Goal: Task Accomplishment & Management: Use online tool/utility

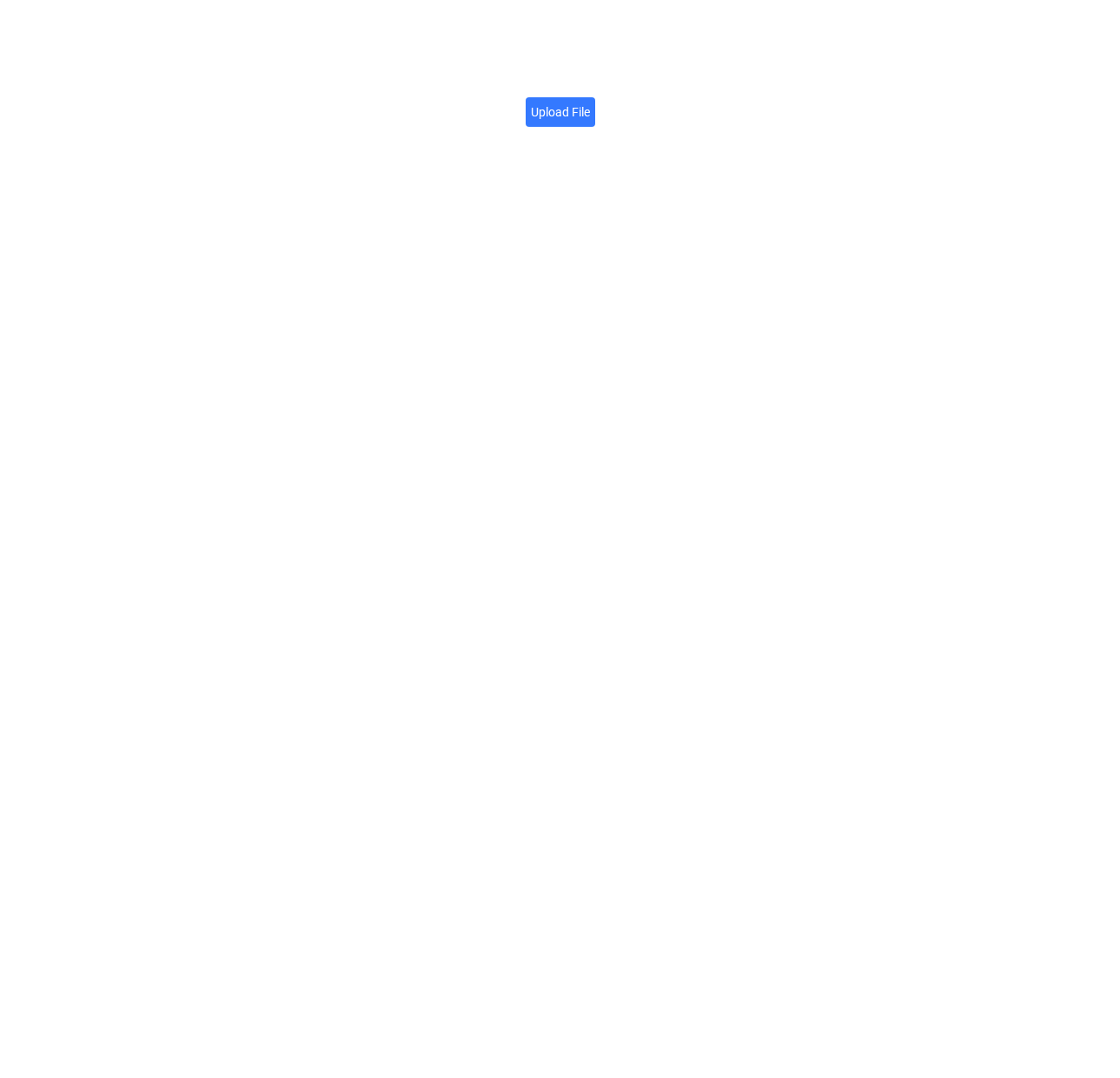
click at [552, 125] on label "Upload File" at bounding box center [560, 112] width 69 height 30
click at [590, 103] on input "Upload File" at bounding box center [590, 103] width 0 height 0
click at [760, 92] on icon at bounding box center [761, 93] width 12 height 14
click at [207, 81] on div "File URL Click here to copy → https://firebasestorage.googleapis.com/v0/b/app-s…" at bounding box center [560, 539] width 1120 height 1078
click at [571, 98] on label "Upload File" at bounding box center [560, 112] width 69 height 30
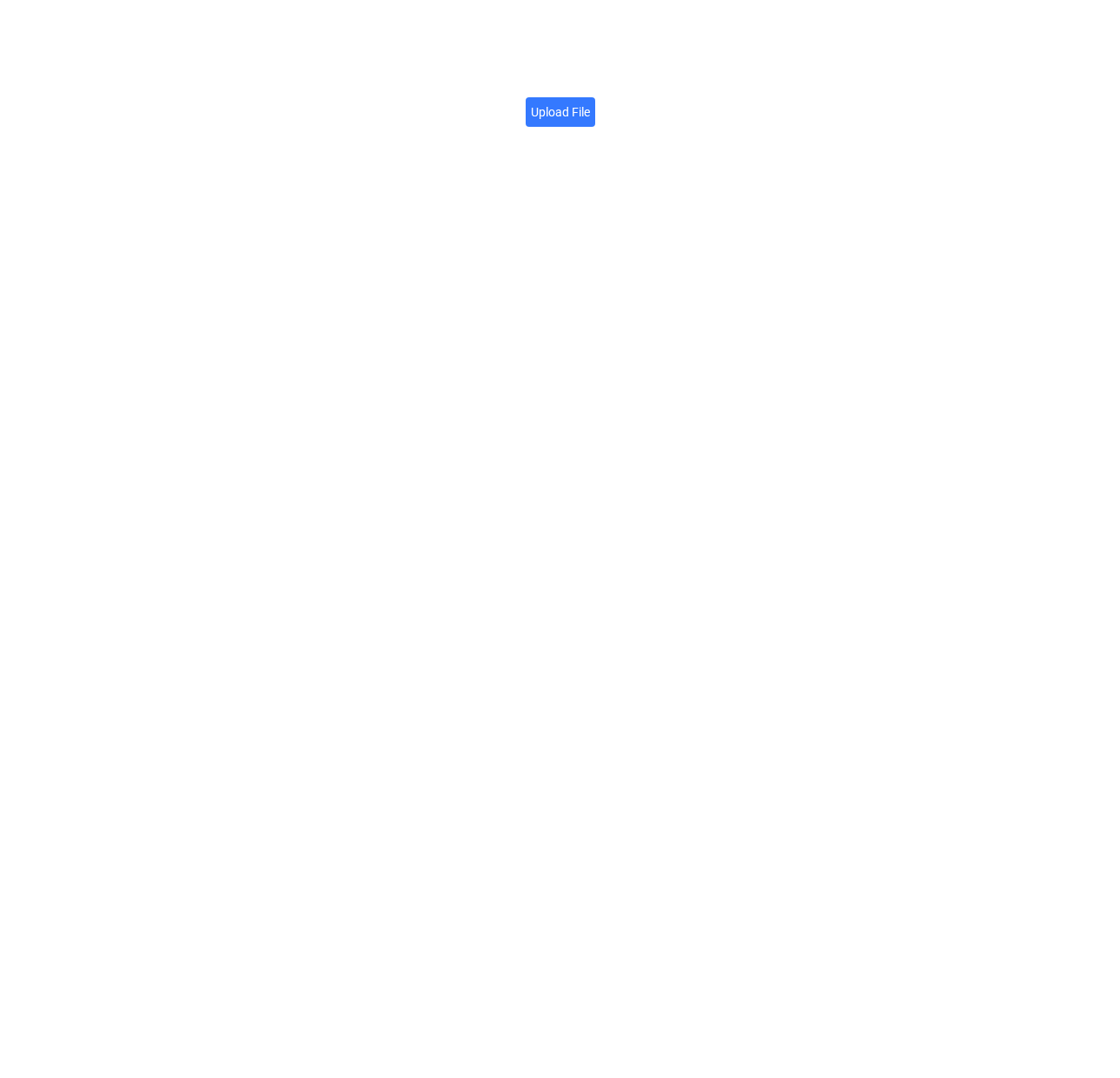
click at [590, 103] on input "Upload File" at bounding box center [590, 103] width 0 height 0
click at [740, 94] on link "Click here to copy →" at bounding box center [708, 92] width 123 height 19
click at [565, 111] on label "Upload File" at bounding box center [560, 112] width 69 height 30
click at [590, 103] on input "Upload File" at bounding box center [590, 103] width 0 height 0
click at [756, 94] on icon at bounding box center [761, 93] width 12 height 14
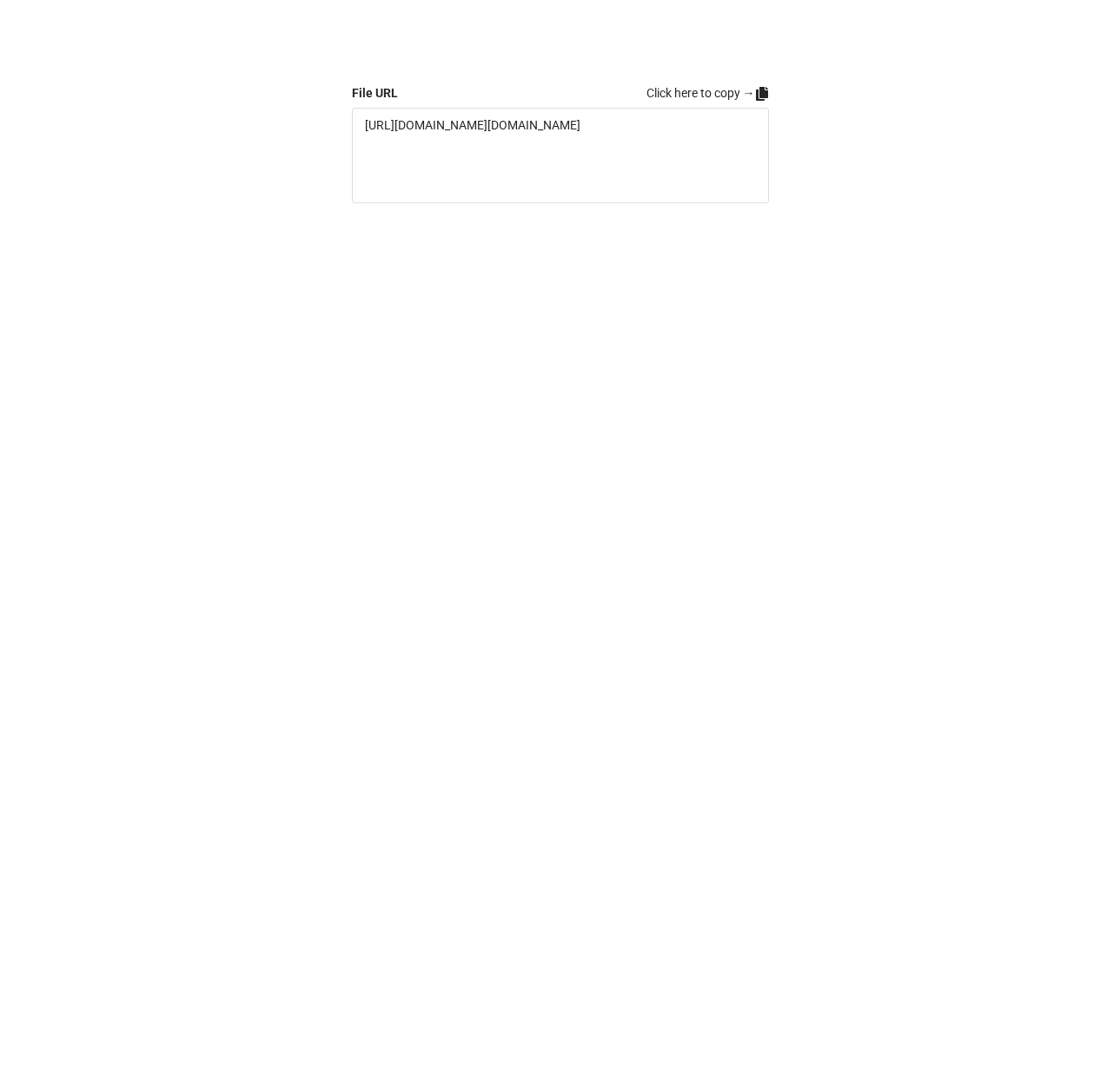
drag, startPoint x: 759, startPoint y: 89, endPoint x: 790, endPoint y: 73, distance: 34.9
click at [759, 89] on icon at bounding box center [761, 93] width 12 height 14
click at [577, 122] on label "Upload File" at bounding box center [560, 112] width 69 height 30
click at [590, 103] on input "Upload File" at bounding box center [590, 103] width 0 height 0
click at [729, 89] on link "Click here to copy →" at bounding box center [708, 92] width 123 height 19
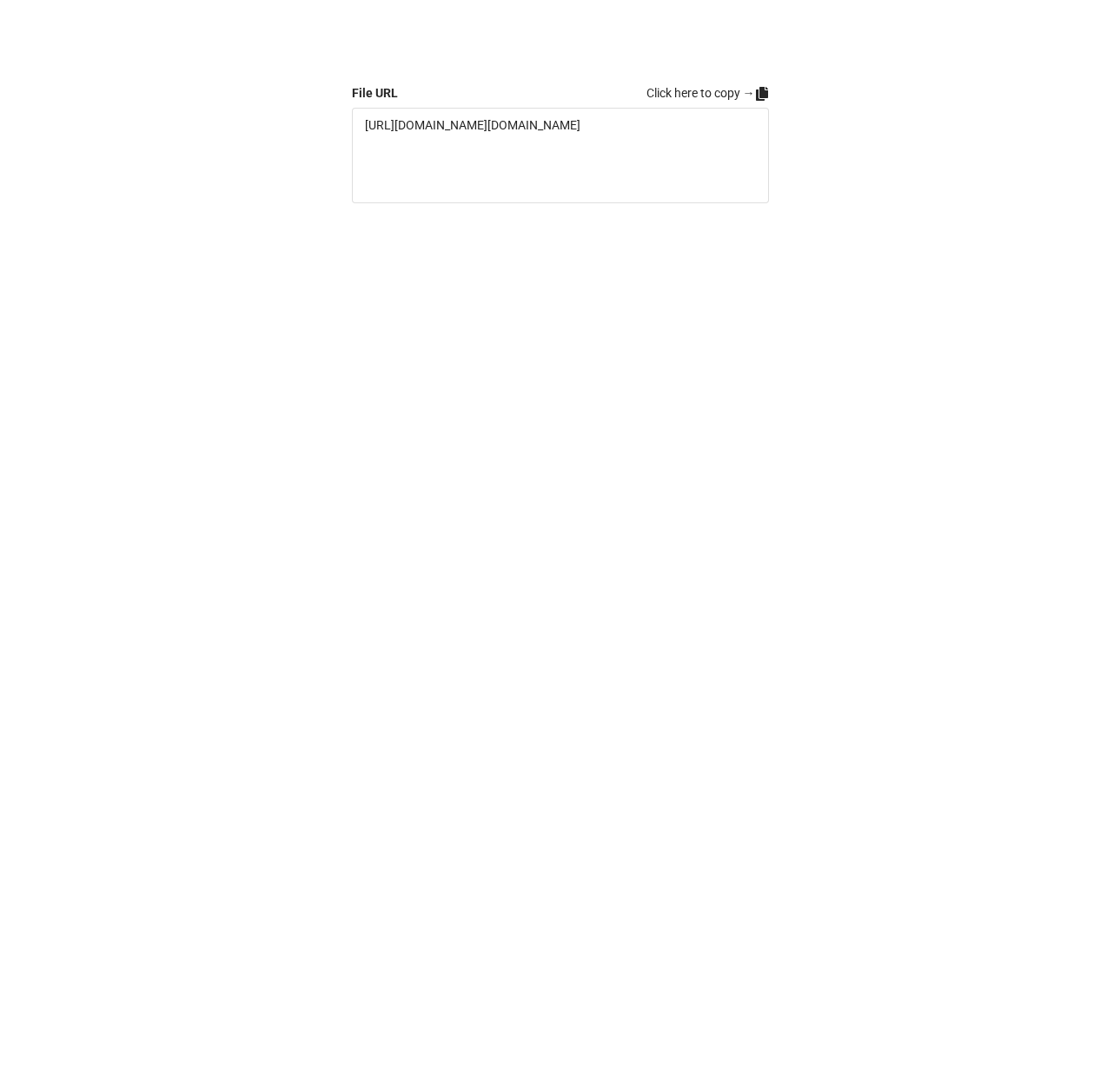
click at [754, 92] on icon at bounding box center [761, 93] width 14 height 14
click at [579, 111] on label "Upload File" at bounding box center [560, 112] width 69 height 30
click at [590, 103] on input "Upload File" at bounding box center [590, 103] width 0 height 0
click at [767, 97] on icon at bounding box center [761, 93] width 14 height 14
click at [579, 121] on label "Upload File" at bounding box center [560, 112] width 69 height 30
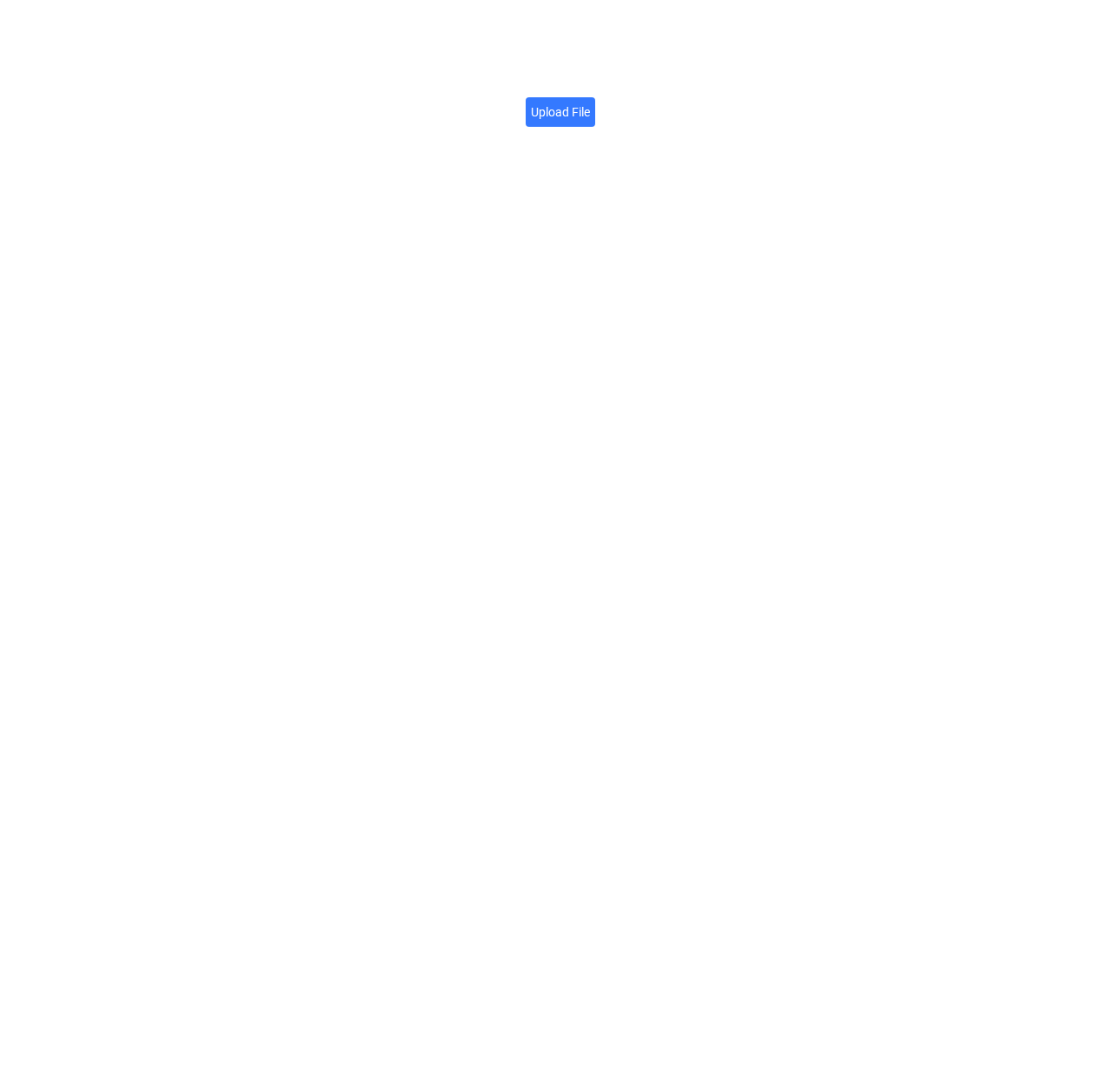
click at [590, 103] on input "Upload File" at bounding box center [590, 103] width 0 height 0
click at [764, 94] on icon at bounding box center [761, 93] width 12 height 14
click at [554, 109] on label "Upload File" at bounding box center [560, 112] width 69 height 30
click at [590, 103] on input "Upload File" at bounding box center [590, 103] width 0 height 0
click at [766, 88] on icon at bounding box center [761, 93] width 14 height 14
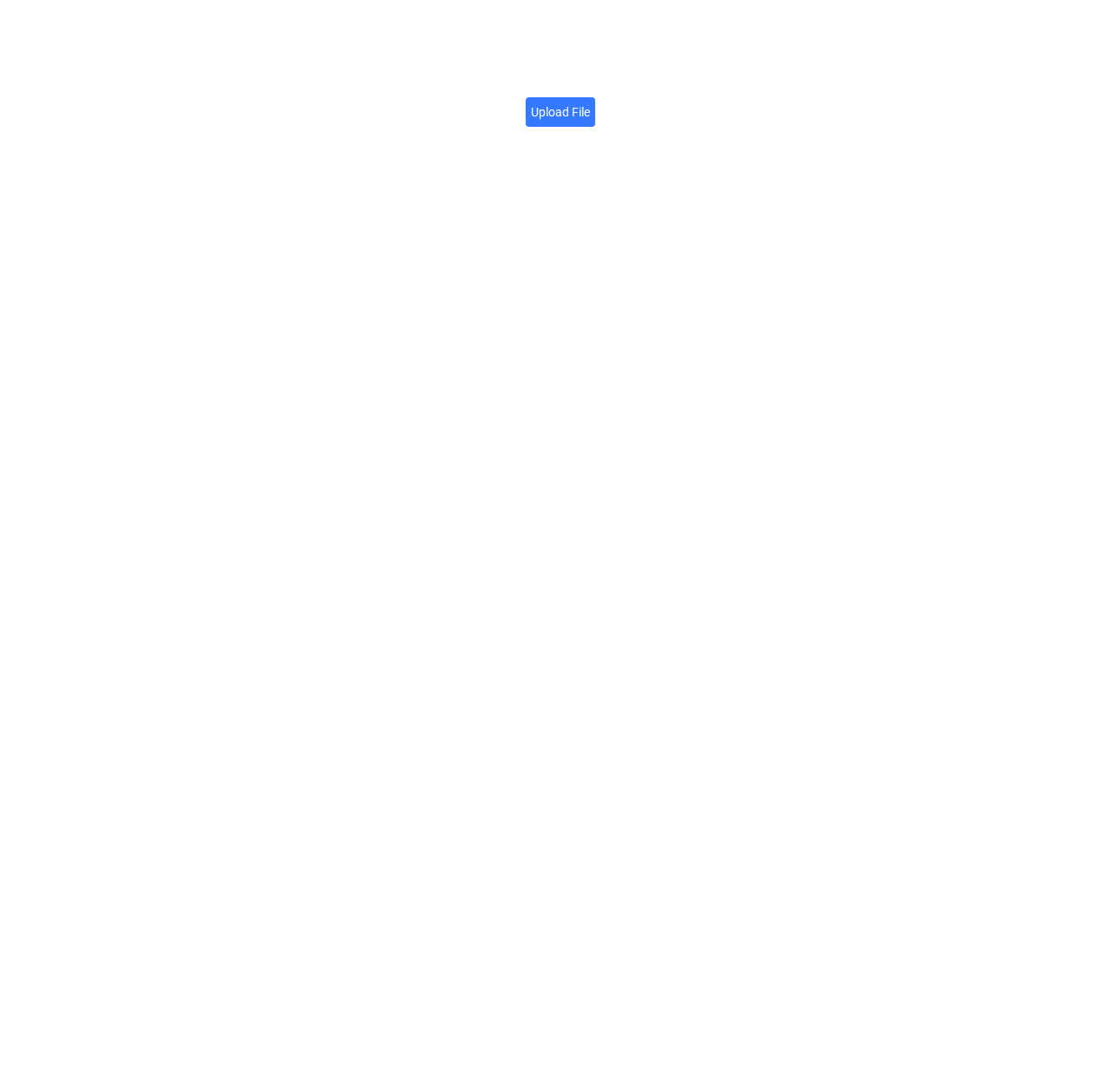
click at [572, 111] on label "Upload File" at bounding box center [560, 112] width 69 height 30
click at [590, 103] on input "Upload File" at bounding box center [590, 103] width 0 height 0
click at [764, 95] on icon at bounding box center [761, 93] width 12 height 14
